Goal: Information Seeking & Learning: Learn about a topic

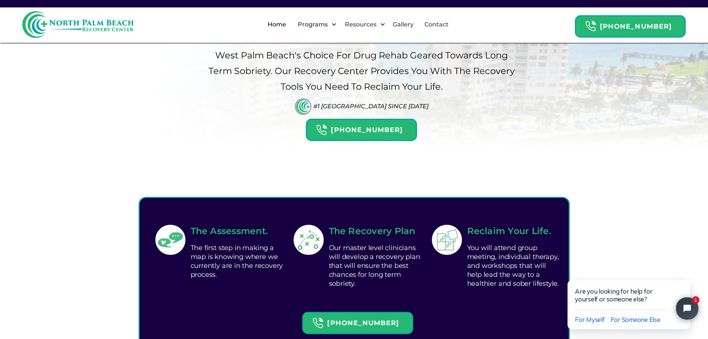
scroll to position [112, 0]
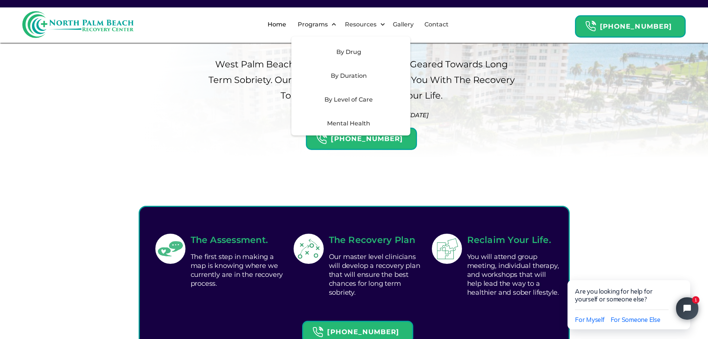
click at [360, 75] on div "By Duration" at bounding box center [349, 75] width 106 height 9
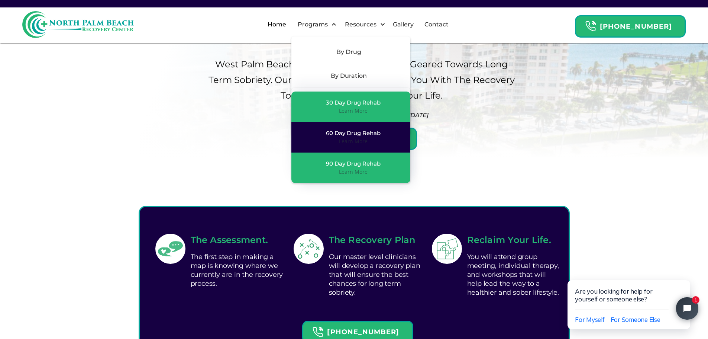
click at [332, 135] on div "60 Day Drug Rehab Learn More" at bounding box center [351, 137] width 104 height 16
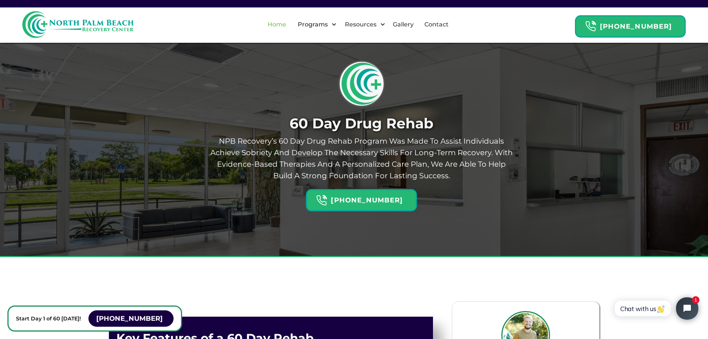
click at [284, 23] on link "Home" at bounding box center [277, 25] width 28 height 24
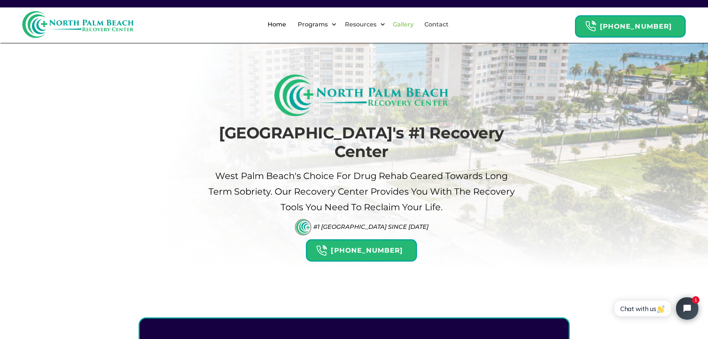
click at [409, 23] on link "Gallery" at bounding box center [404, 25] width 30 height 24
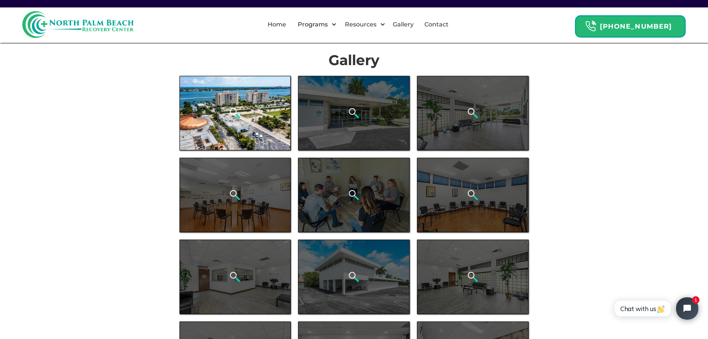
click at [266, 119] on div "open lightbox" at bounding box center [236, 113] width 112 height 74
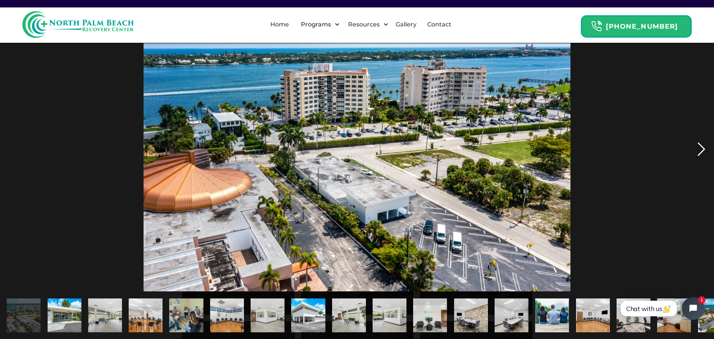
click at [700, 153] on div "next image" at bounding box center [701, 149] width 25 height 284
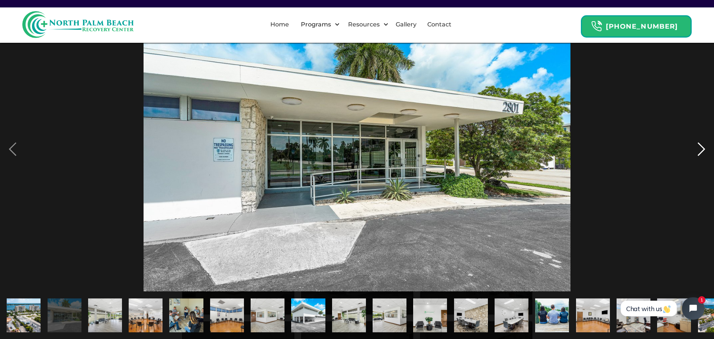
click at [700, 153] on div "next image" at bounding box center [701, 149] width 25 height 284
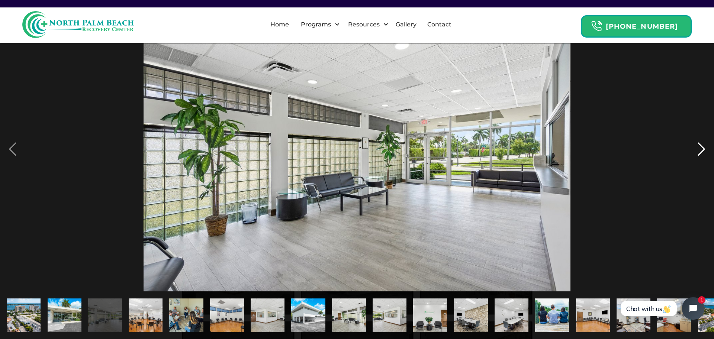
click at [700, 153] on div "next image" at bounding box center [701, 149] width 25 height 284
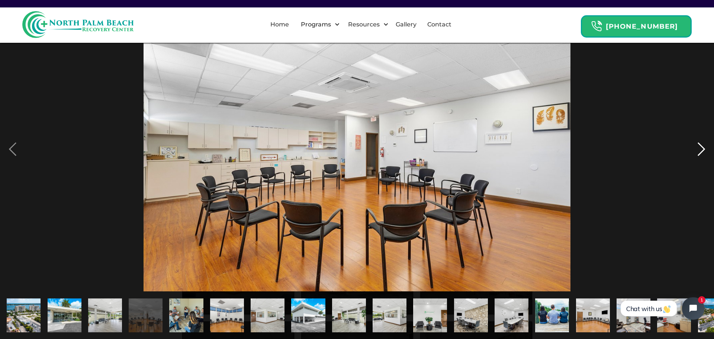
click at [700, 153] on div "next image" at bounding box center [701, 149] width 25 height 284
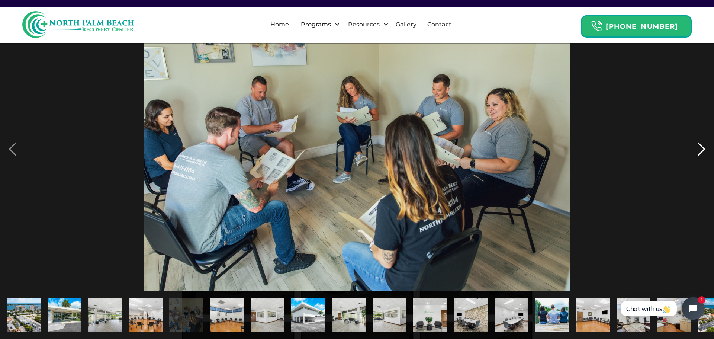
click at [700, 153] on div "next image" at bounding box center [701, 149] width 25 height 284
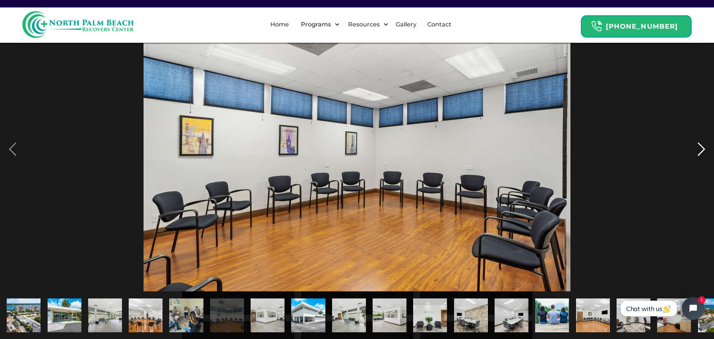
click at [700, 153] on div "next image" at bounding box center [701, 149] width 25 height 284
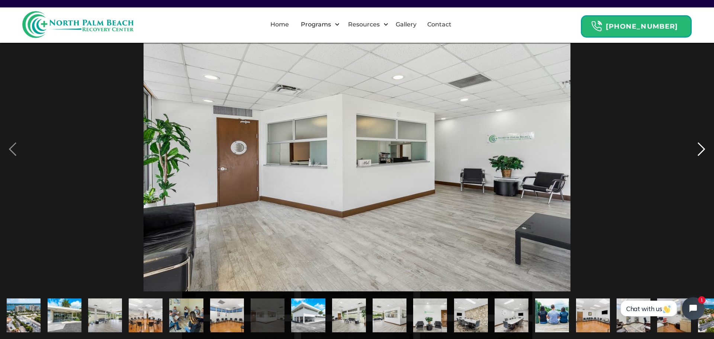
click at [700, 153] on div "next image" at bounding box center [701, 149] width 25 height 284
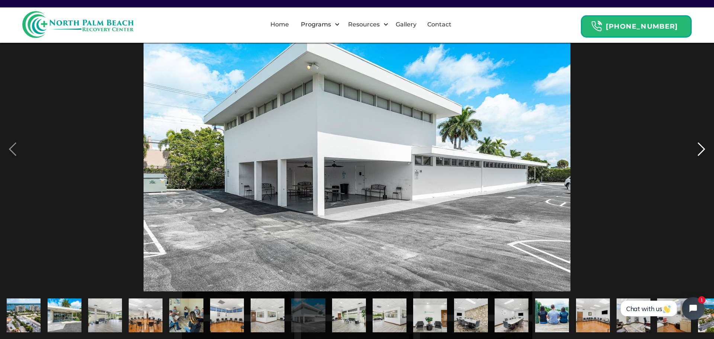
click at [700, 153] on div "next image" at bounding box center [701, 149] width 25 height 284
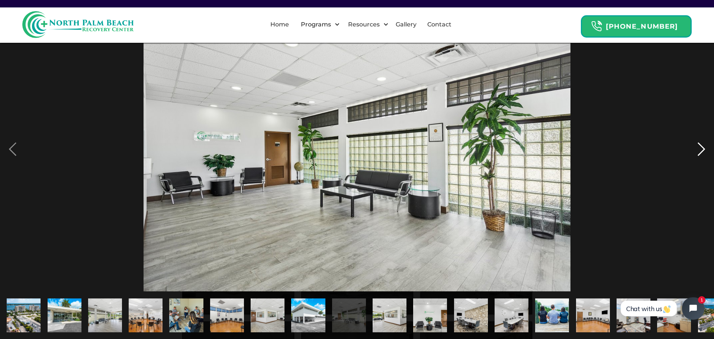
click at [700, 153] on div "next image" at bounding box center [701, 149] width 25 height 284
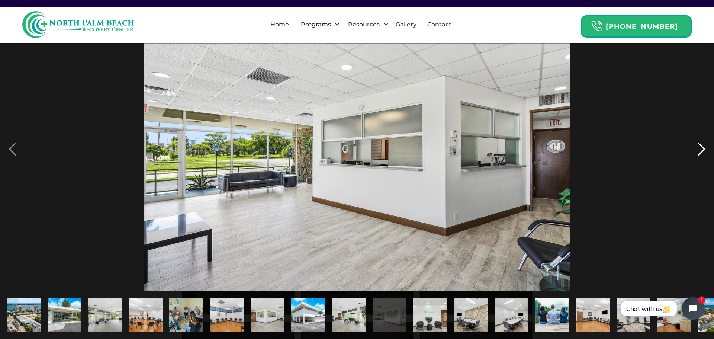
click at [700, 153] on div "next image" at bounding box center [701, 149] width 25 height 284
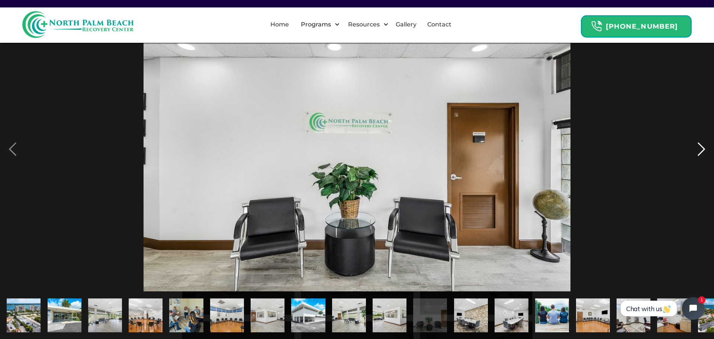
click at [700, 153] on div "next image" at bounding box center [701, 149] width 25 height 284
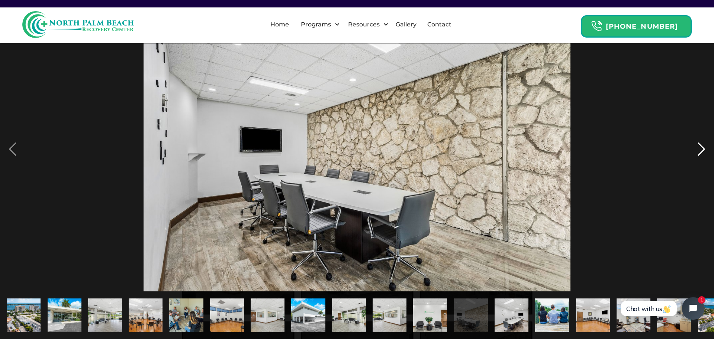
click at [700, 153] on div "next image" at bounding box center [701, 149] width 25 height 284
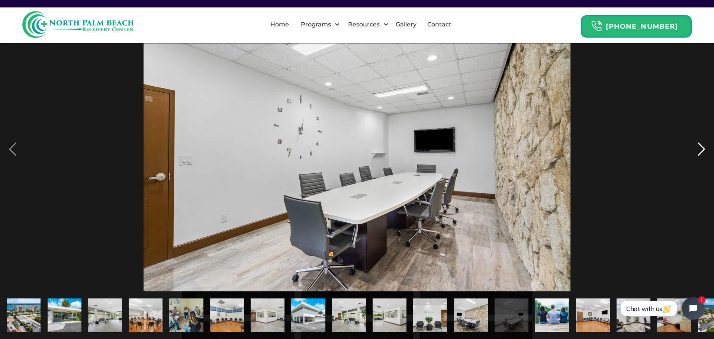
click at [700, 153] on div "next image" at bounding box center [701, 149] width 25 height 284
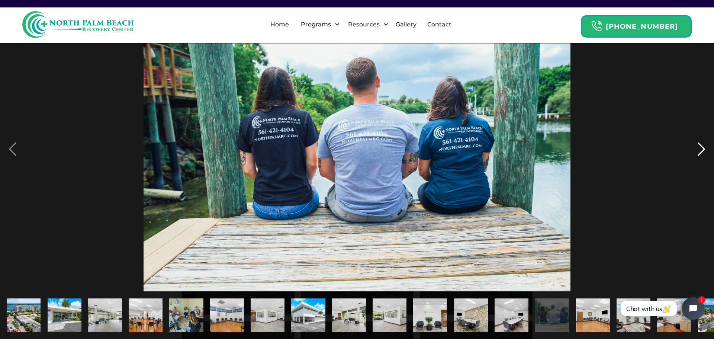
click at [700, 153] on div "next image" at bounding box center [701, 149] width 25 height 284
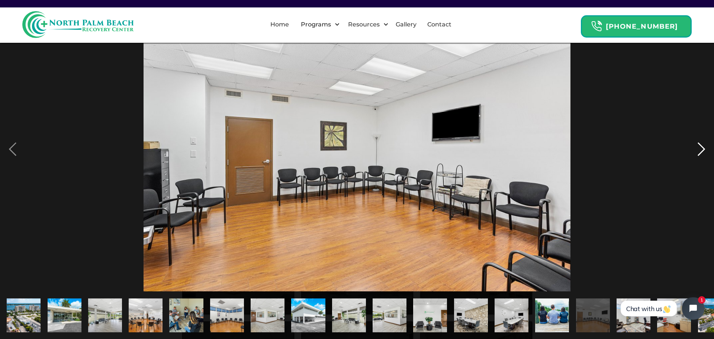
click at [700, 153] on div "next image" at bounding box center [701, 149] width 25 height 284
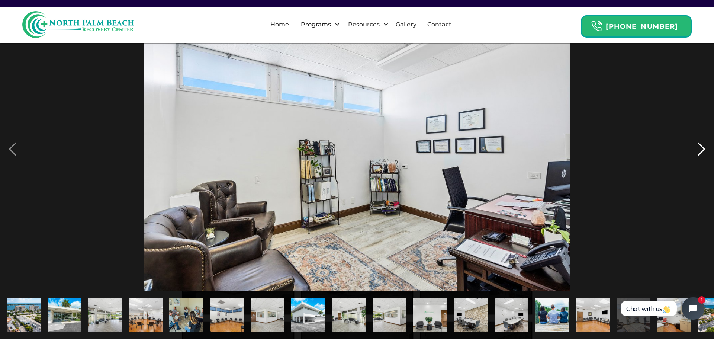
click at [700, 153] on div "next image" at bounding box center [701, 149] width 25 height 284
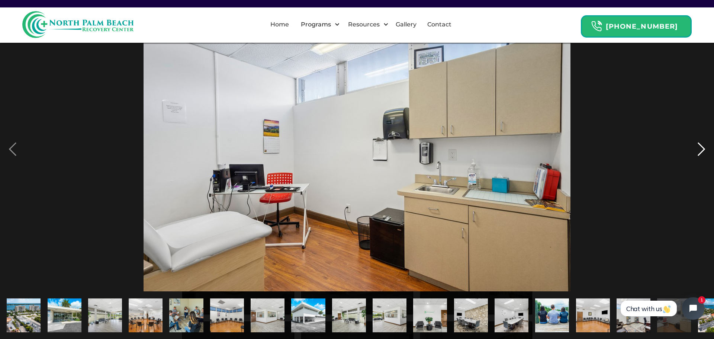
click at [700, 153] on div "next image" at bounding box center [701, 149] width 25 height 284
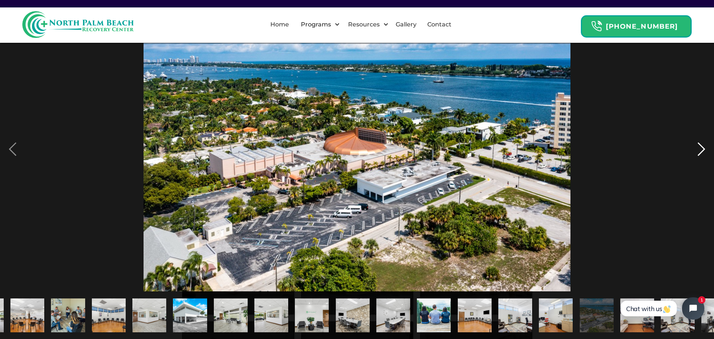
click at [700, 153] on div "next image" at bounding box center [701, 149] width 25 height 284
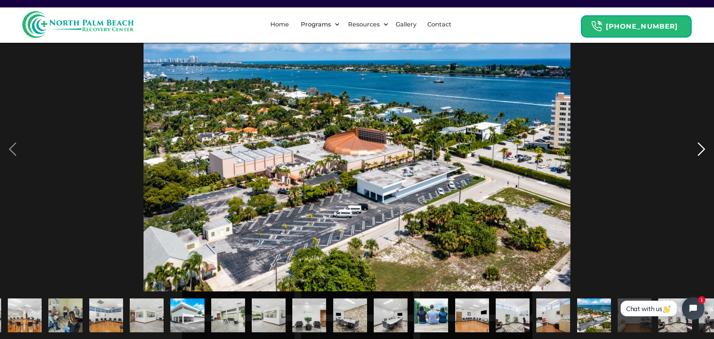
scroll to position [0, 146]
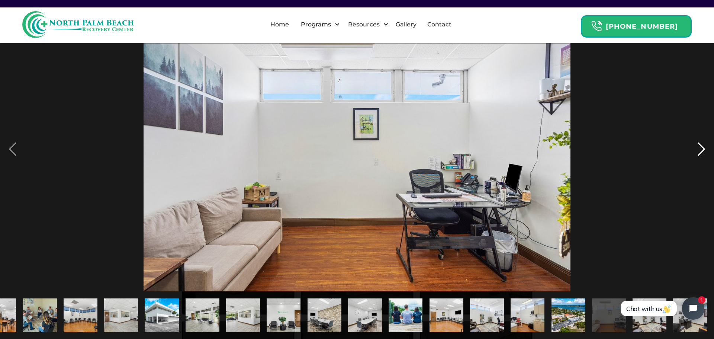
click at [700, 153] on div "next image" at bounding box center [701, 149] width 25 height 284
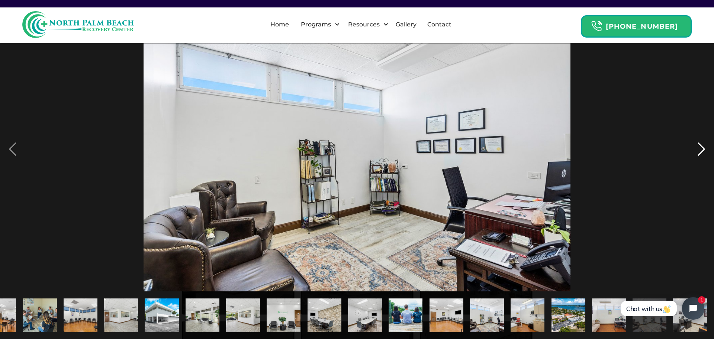
click at [700, 153] on div "next image" at bounding box center [701, 149] width 25 height 284
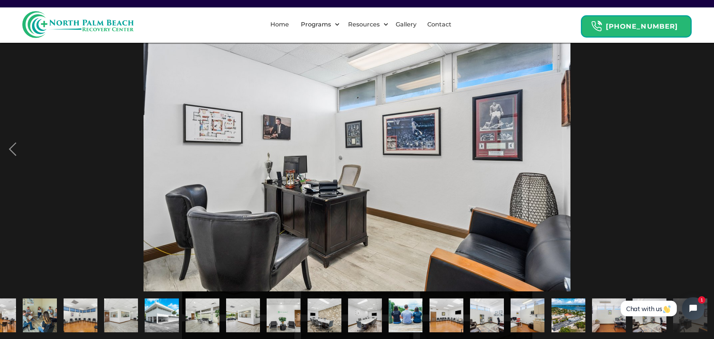
click at [700, 153] on div "next image" at bounding box center [701, 149] width 25 height 284
click at [162, 316] on img "show item 8 of 21" at bounding box center [161, 315] width 51 height 34
